Goal: Check status

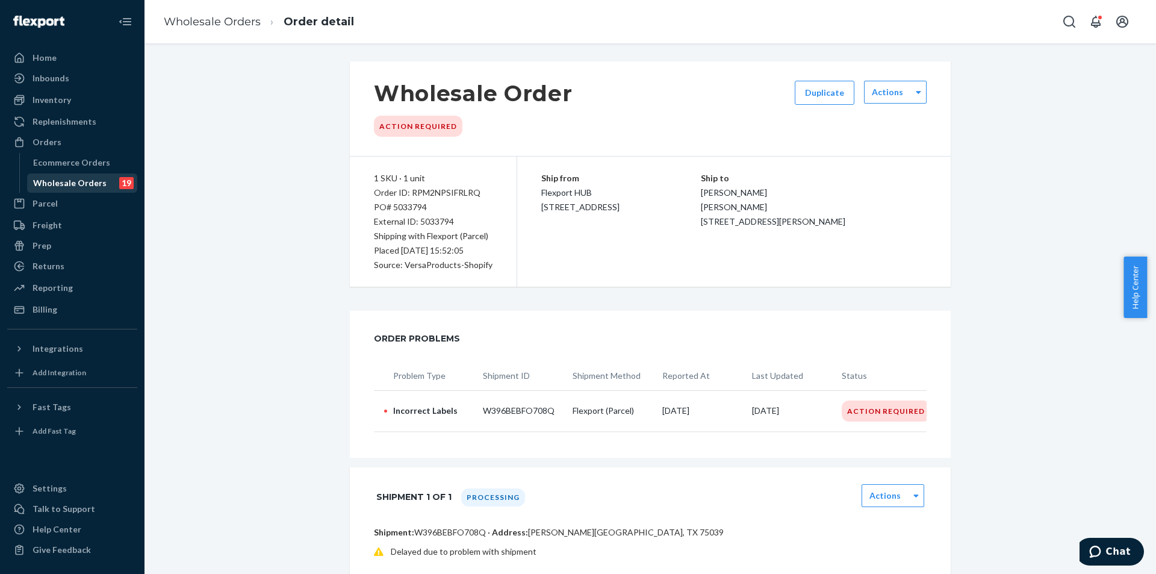
scroll to position [301, 0]
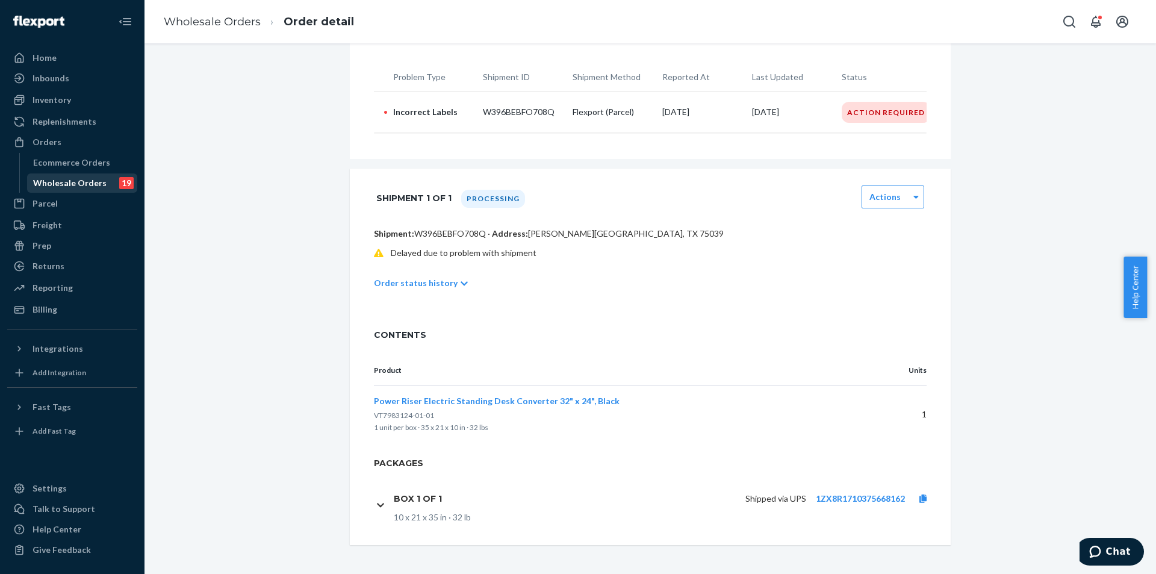
click at [54, 178] on div "Wholesale Orders" at bounding box center [69, 183] width 73 height 12
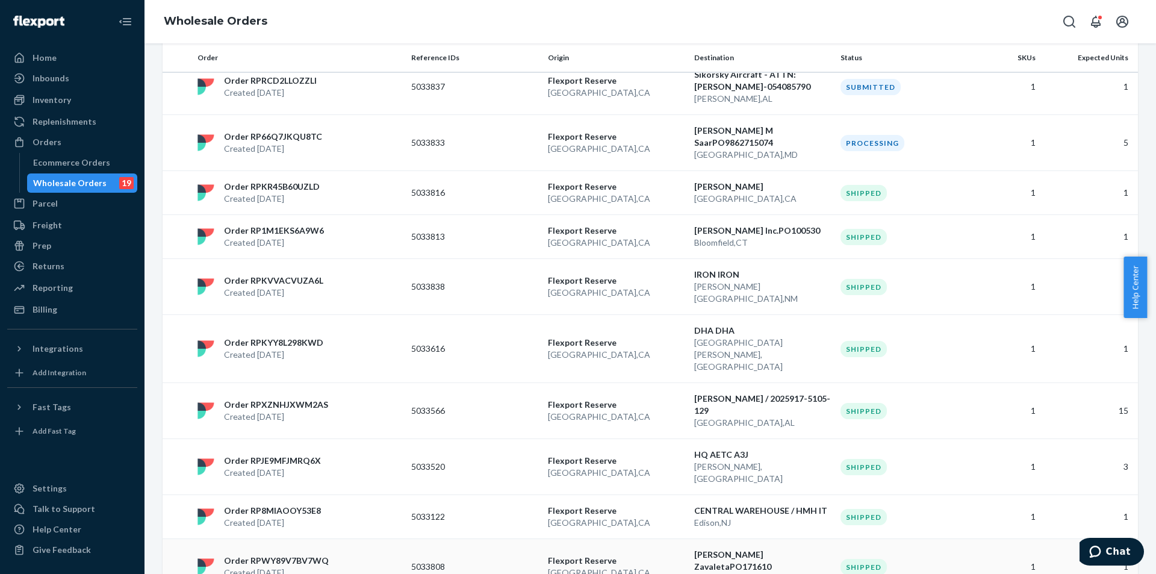
scroll to position [723, 0]
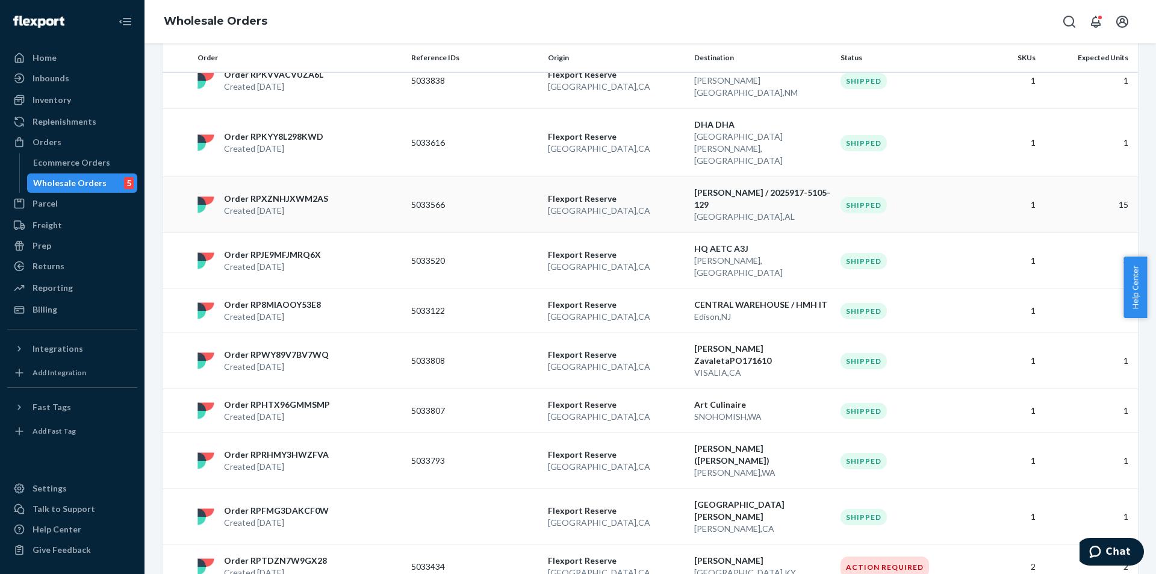
scroll to position [854, 0]
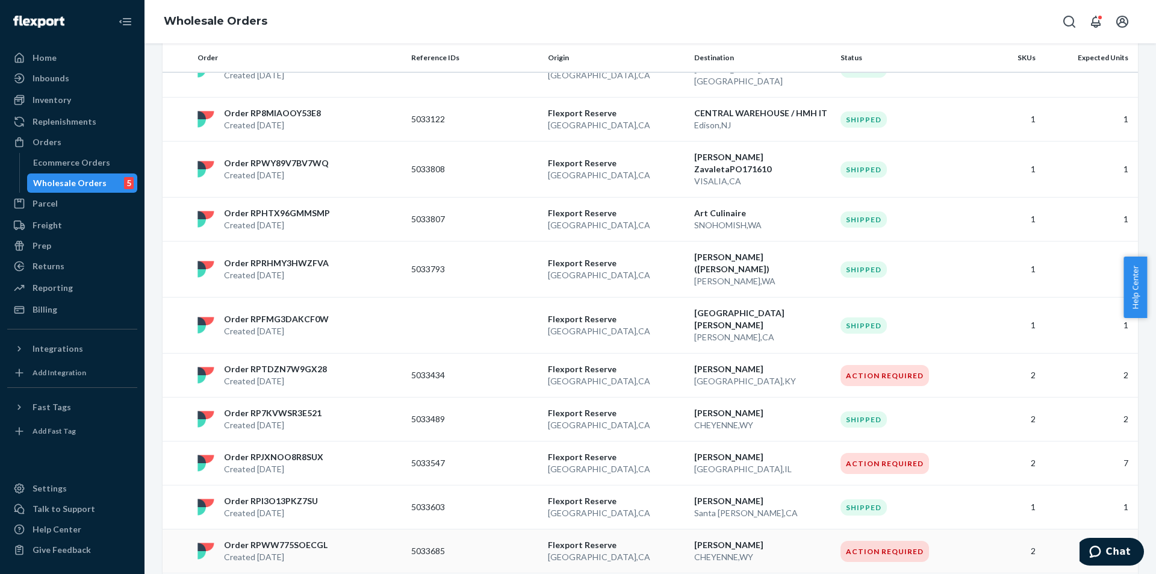
click at [917, 541] on div "Action Required" at bounding box center [885, 551] width 89 height 21
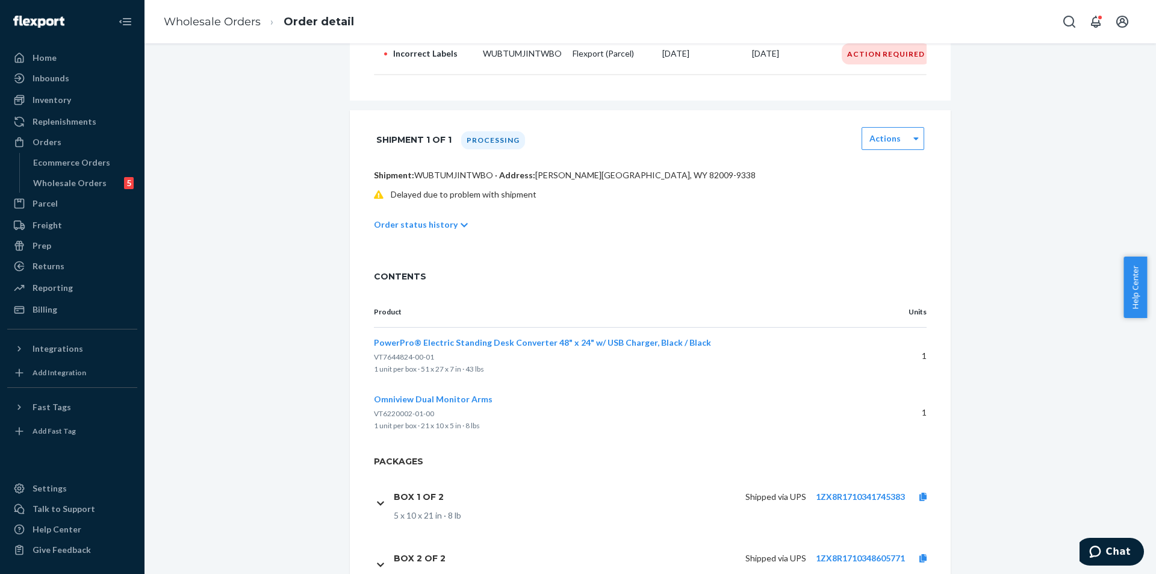
scroll to position [426, 0]
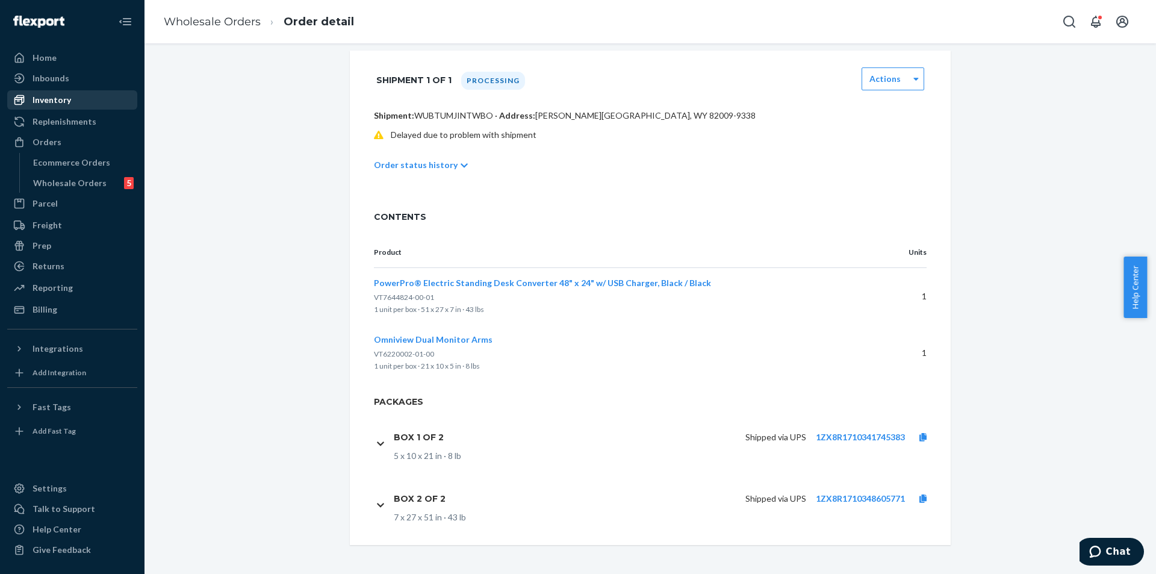
click at [96, 103] on div "Inventory" at bounding box center [72, 100] width 128 height 17
